Goal: Information Seeking & Learning: Learn about a topic

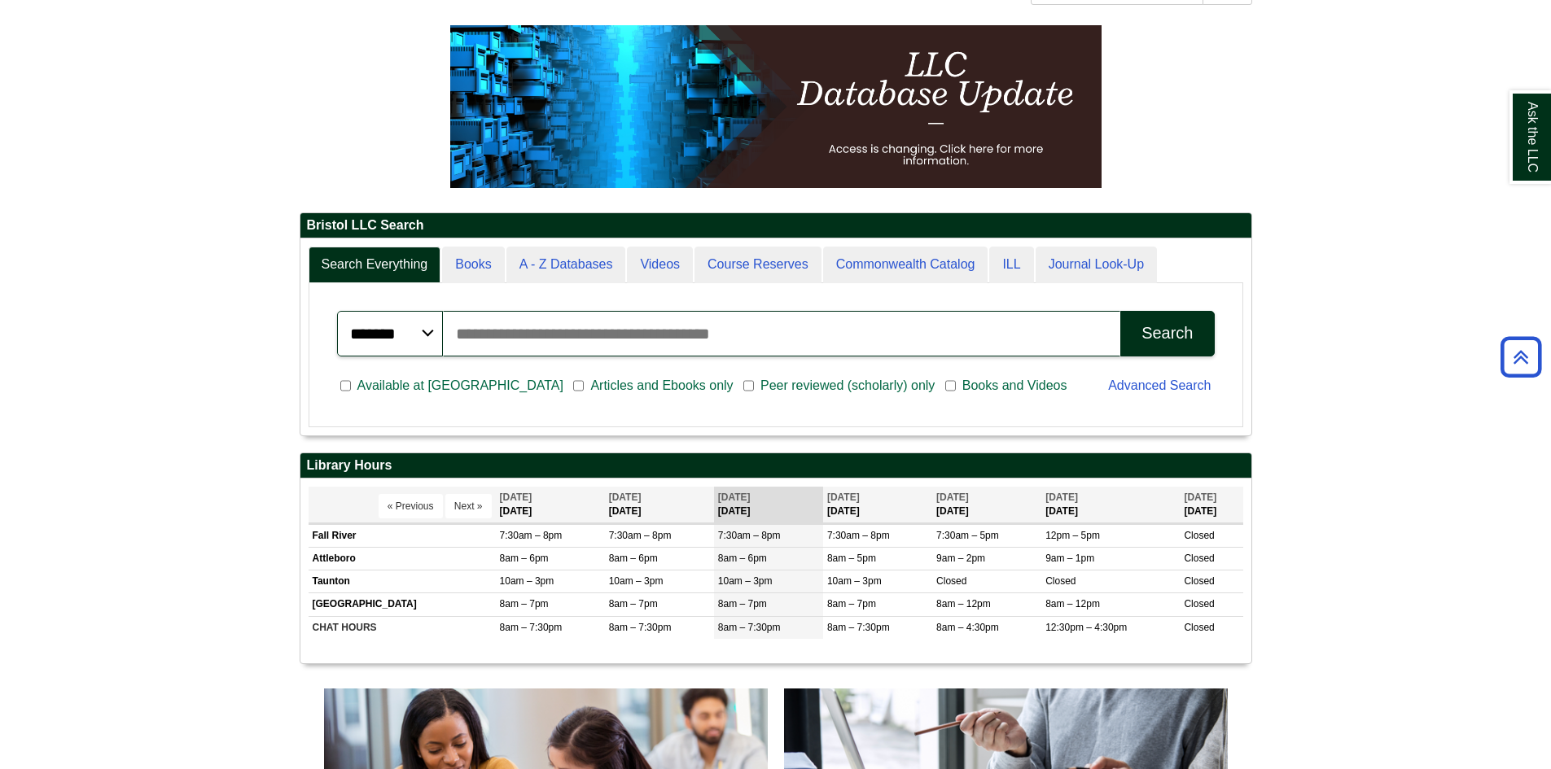
scroll to position [326, 0]
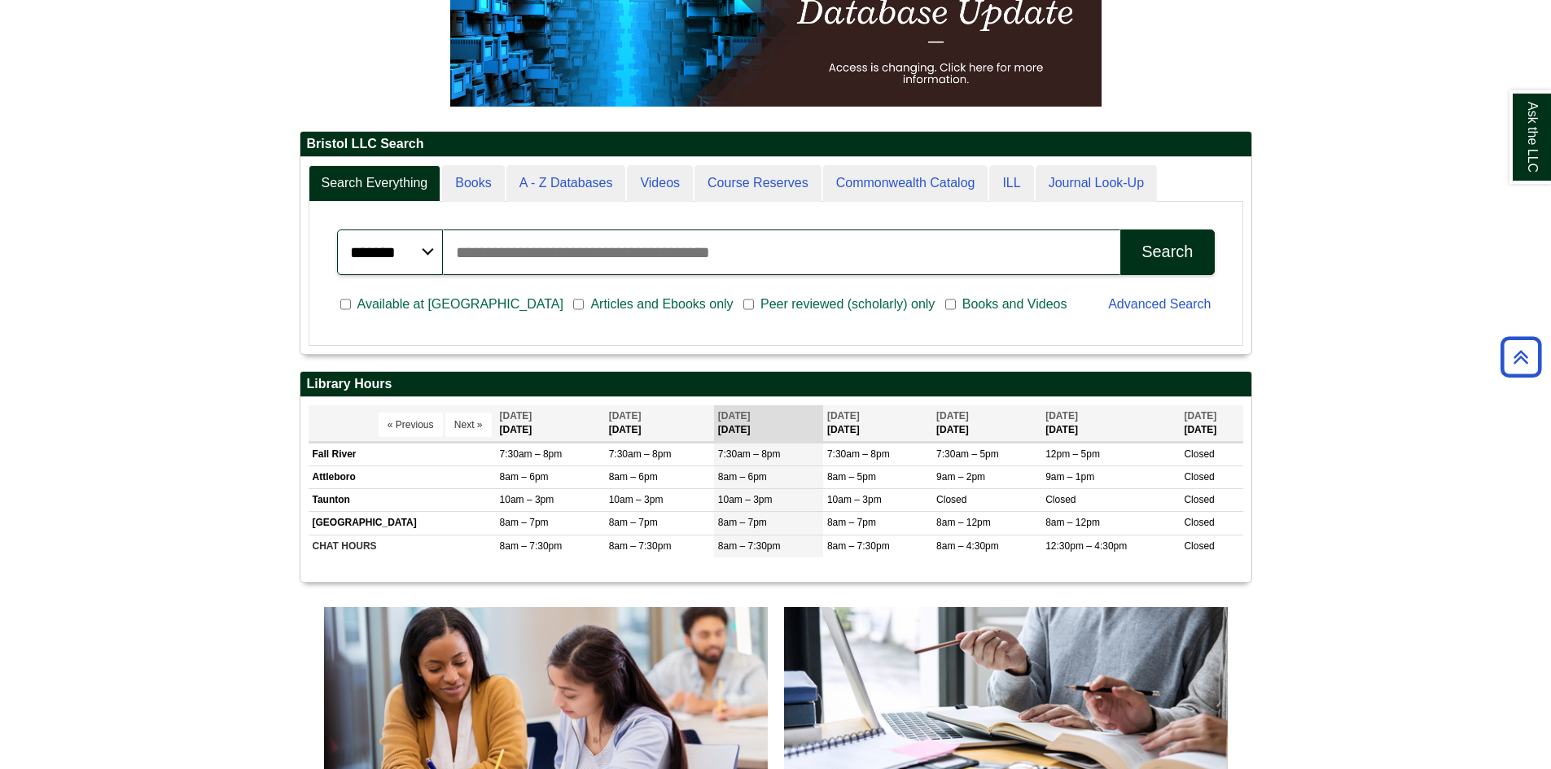
click at [516, 248] on input "Search articles, books, journals & more" at bounding box center [782, 253] width 678 height 46
click at [493, 259] on div "Ask the LLC" at bounding box center [775, 384] width 1551 height 769
paste input "**********"
type input "**********"
click at [1191, 275] on button "Search" at bounding box center [1167, 253] width 94 height 46
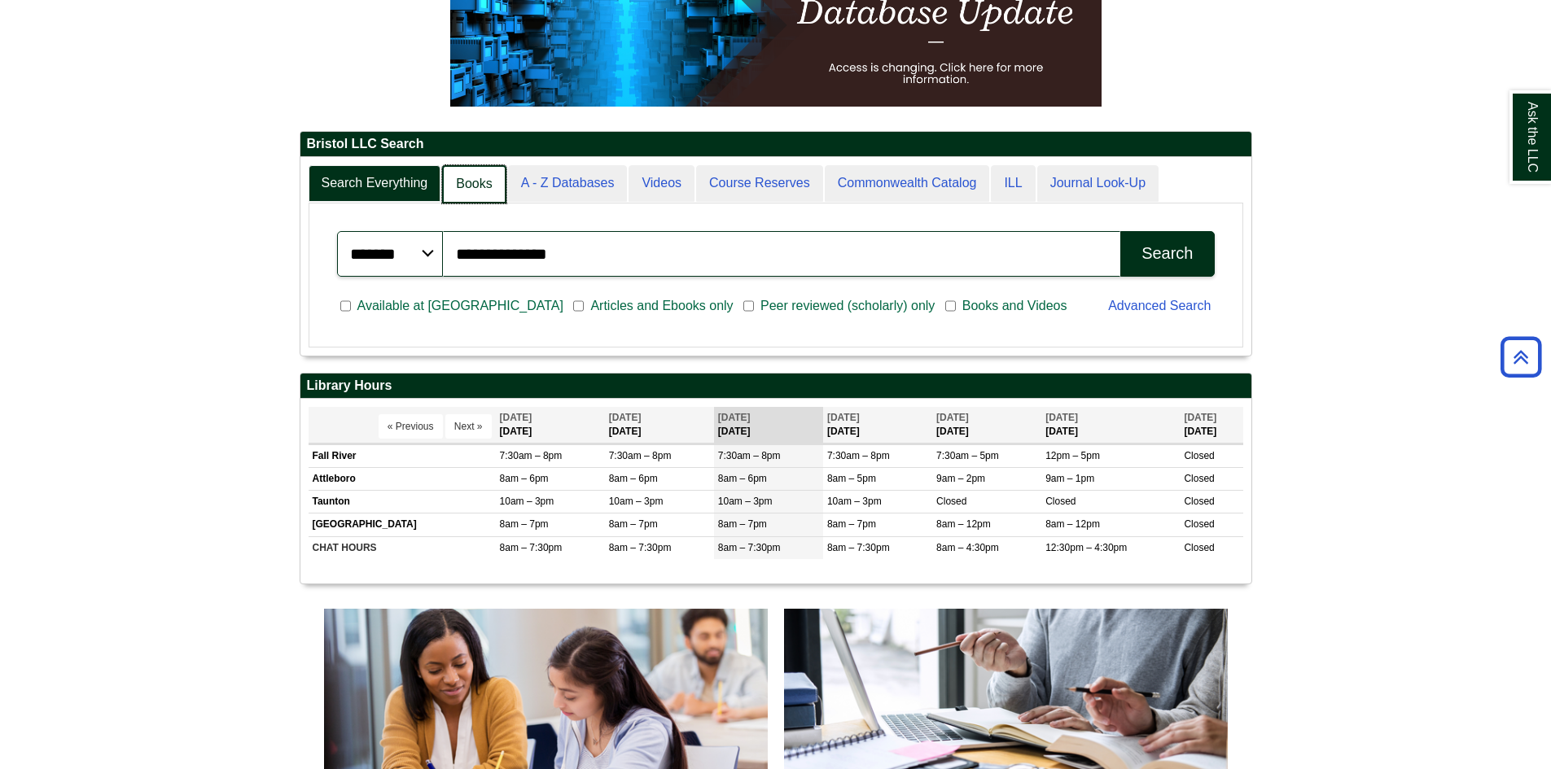
scroll to position [8, 8]
click at [472, 191] on link "Books" at bounding box center [474, 184] width 64 height 38
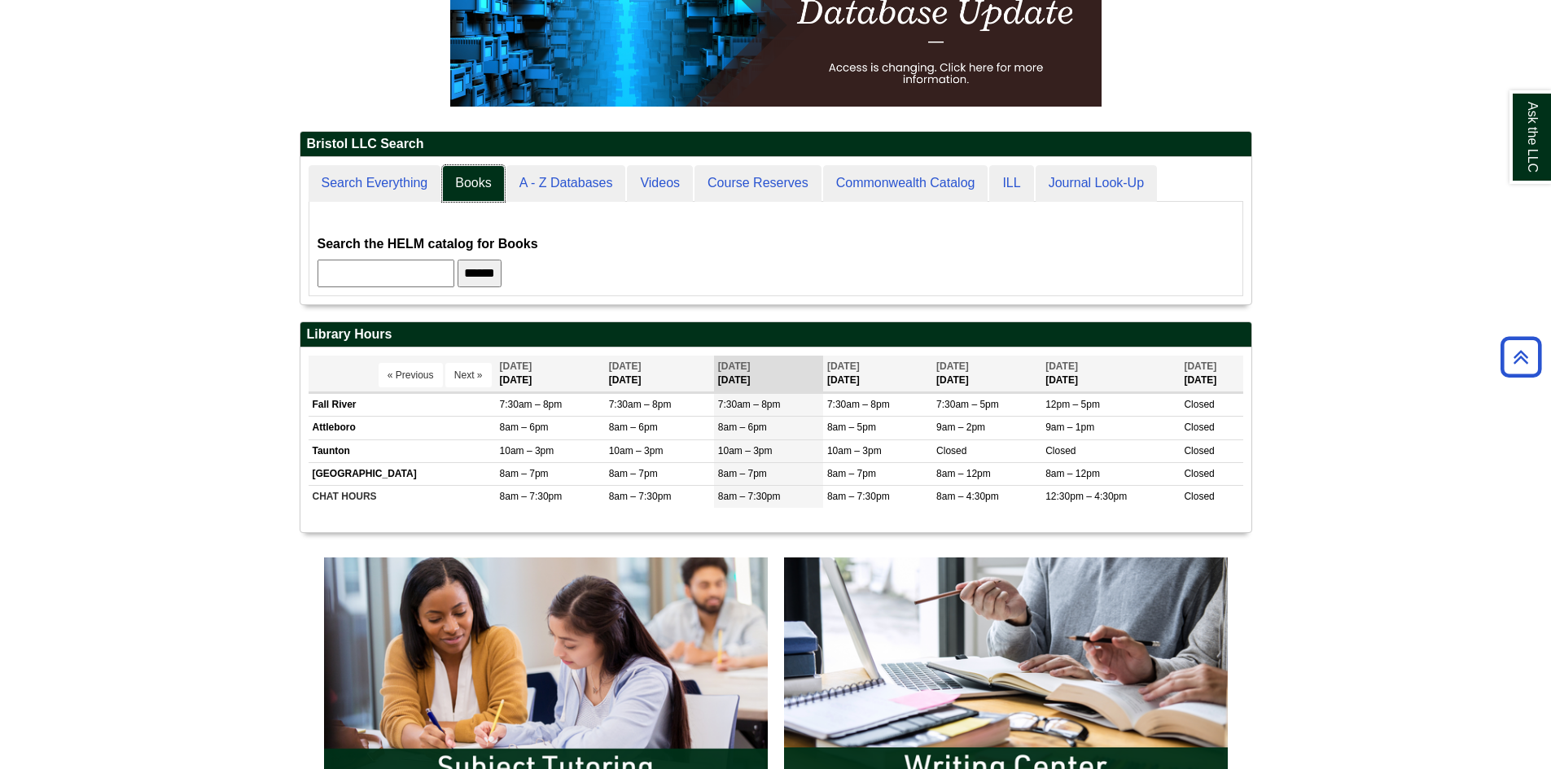
scroll to position [148, 951]
click at [427, 275] on input "text" at bounding box center [386, 274] width 137 height 28
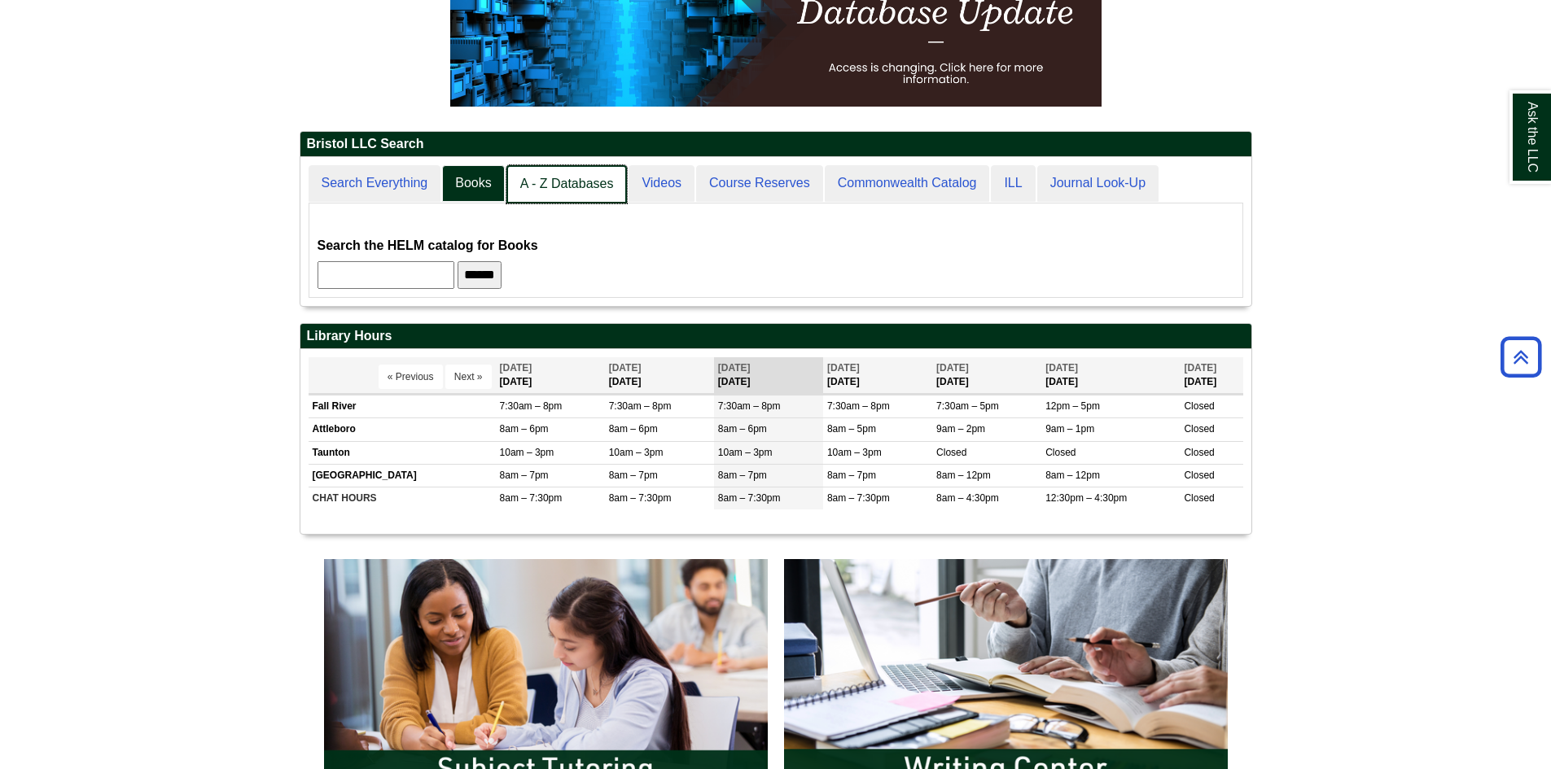
scroll to position [150, 951]
click at [398, 183] on link "Search Everything" at bounding box center [376, 184] width 134 height 38
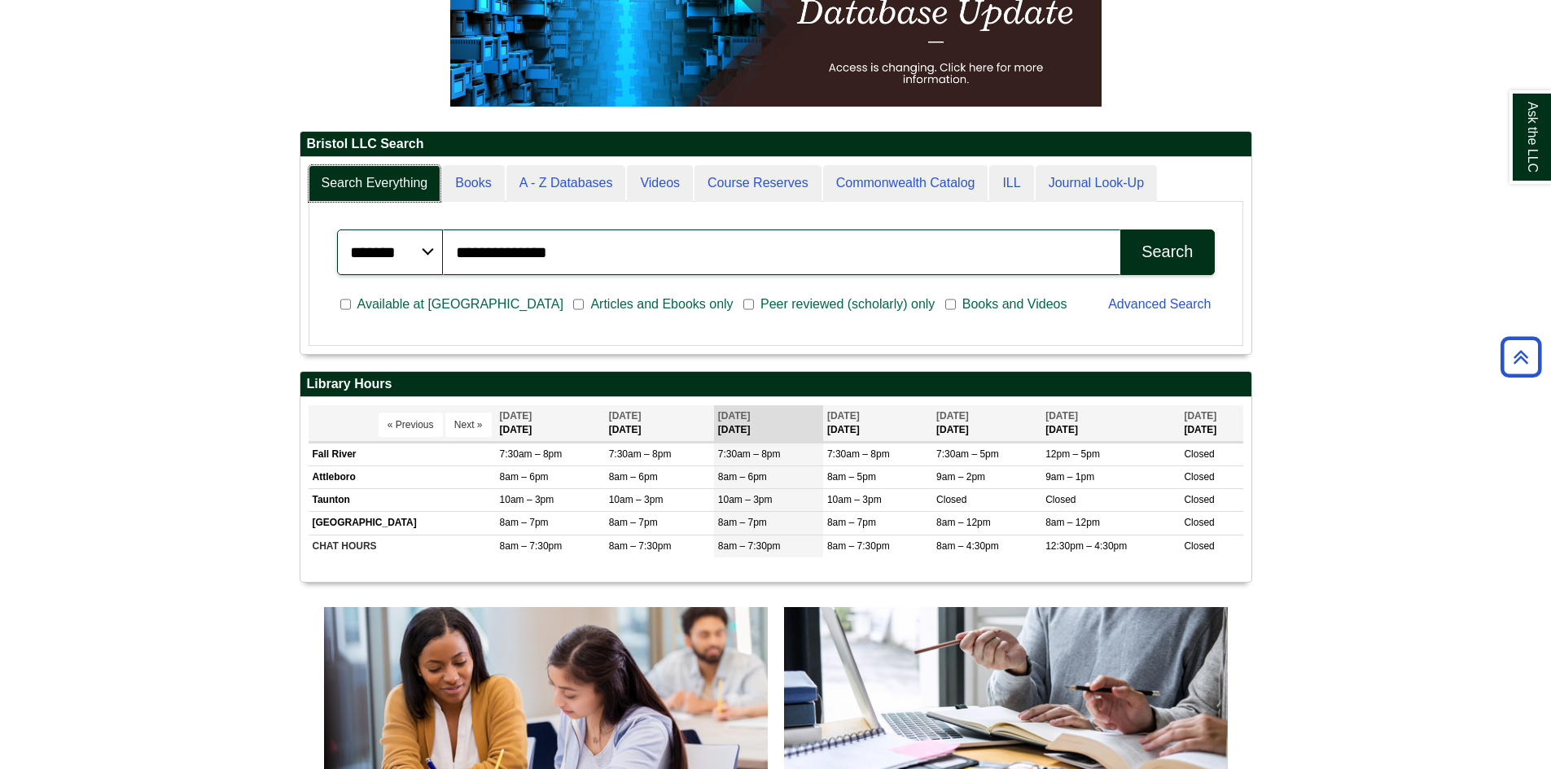
scroll to position [195, 951]
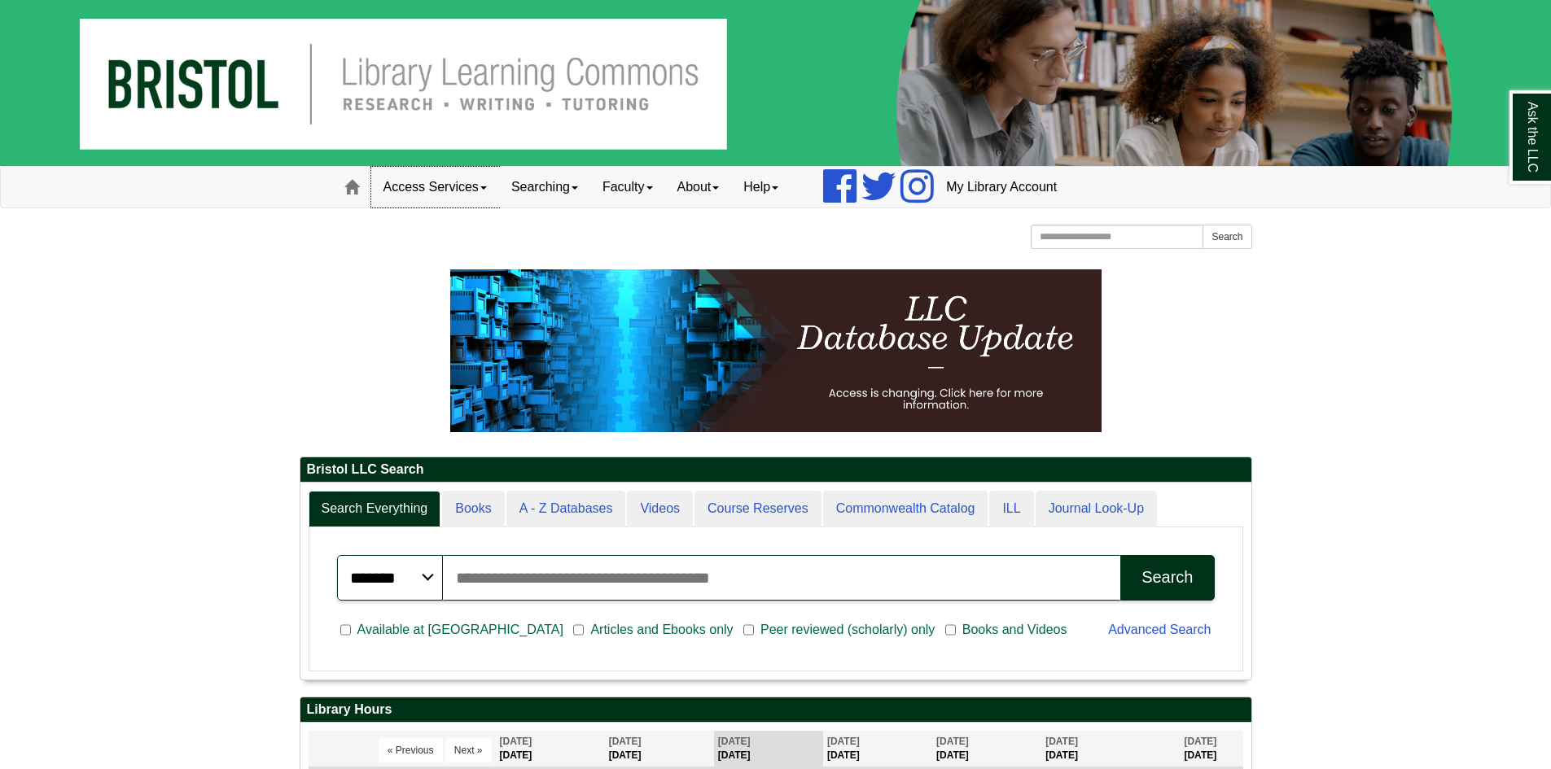
click at [448, 188] on link "Access Services" at bounding box center [435, 187] width 128 height 41
click at [553, 191] on link "Searching" at bounding box center [544, 187] width 91 height 41
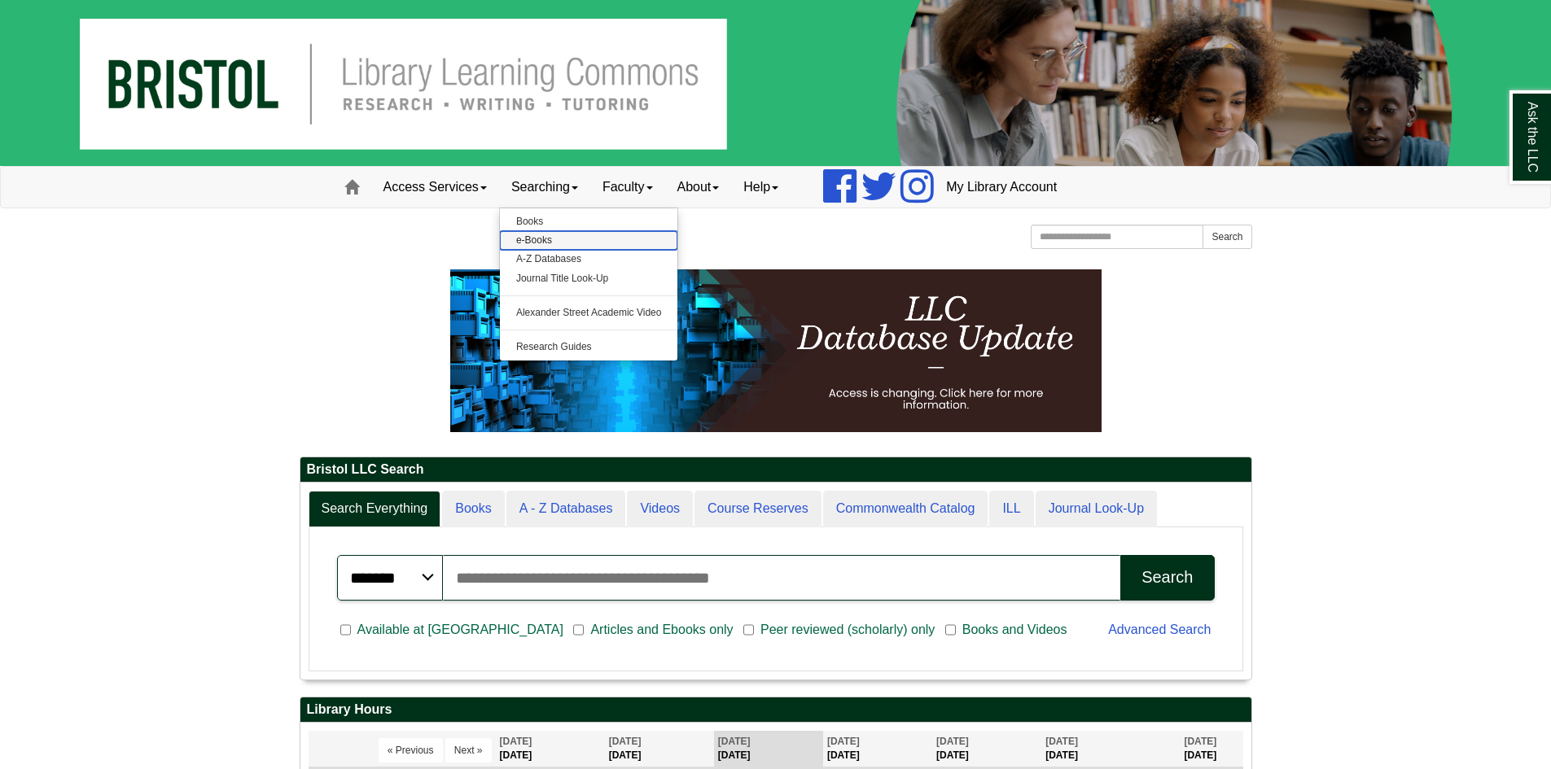
click at [537, 237] on link "e-Books" at bounding box center [589, 240] width 178 height 19
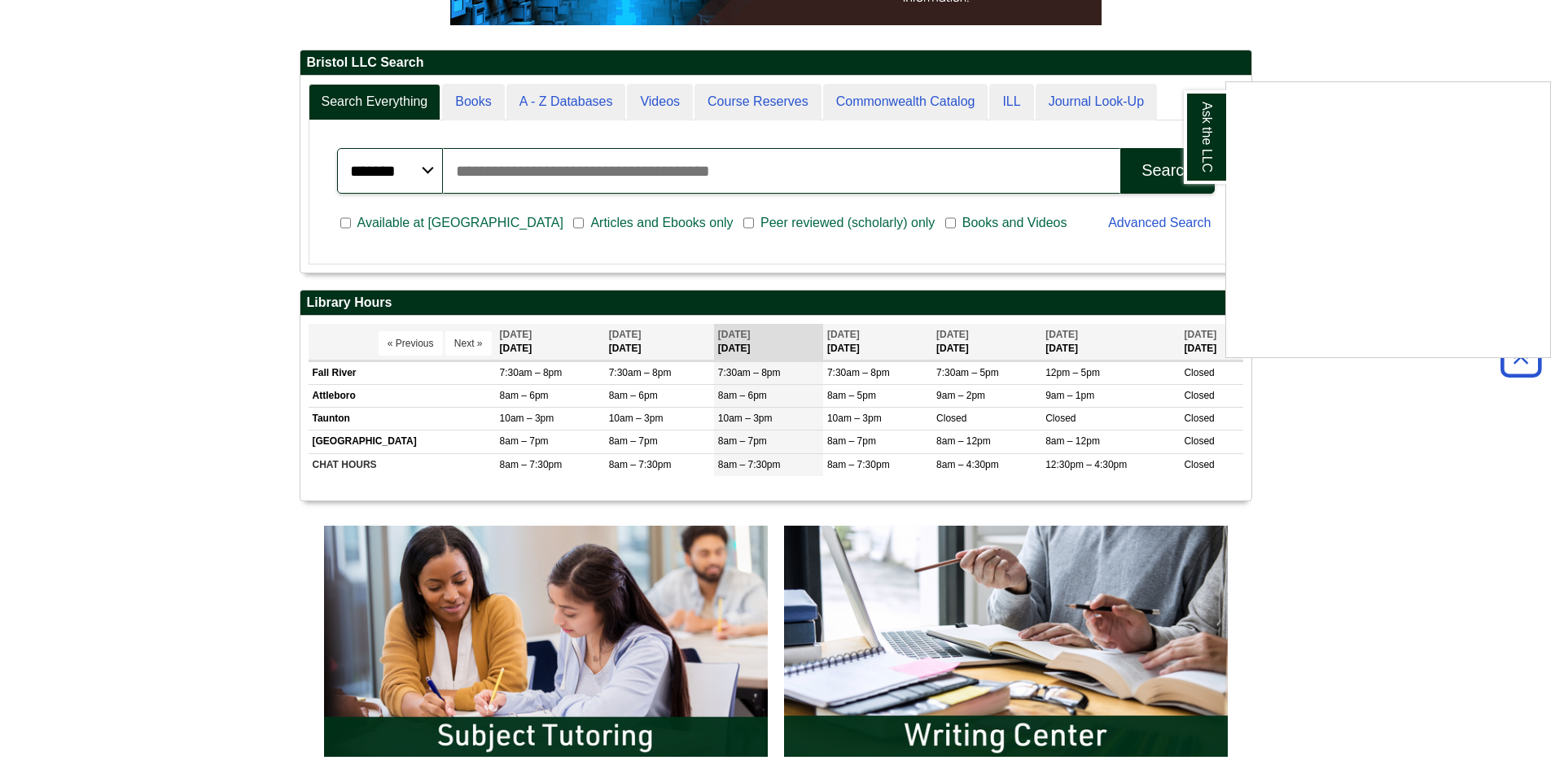
scroll to position [81, 0]
